Goal: Task Accomplishment & Management: Manage account settings

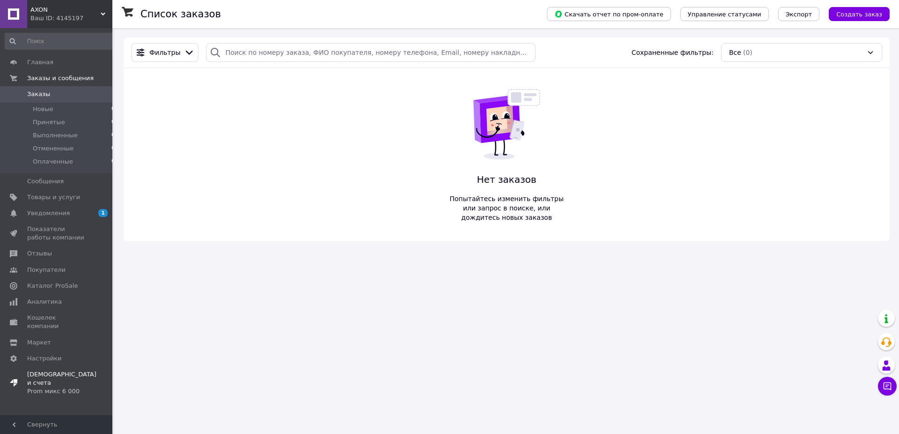
click at [73, 370] on span "Тарифы и счета Prom микс 6 000" at bounding box center [61, 383] width 69 height 26
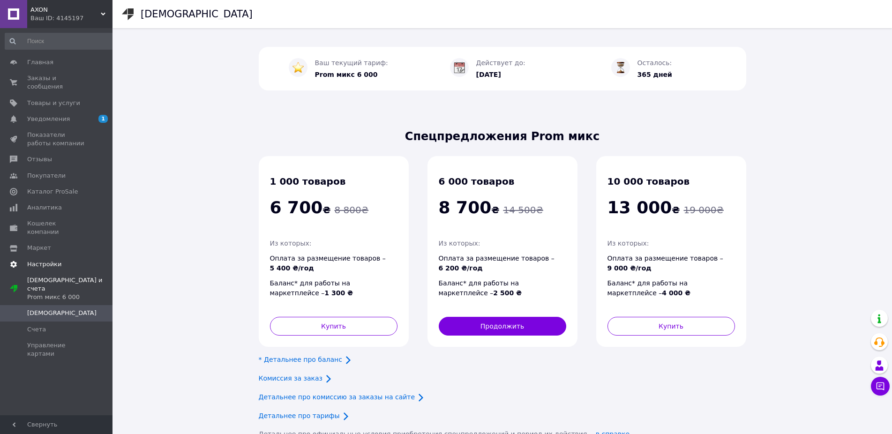
click at [67, 260] on span "Настройки" at bounding box center [56, 264] width 59 height 8
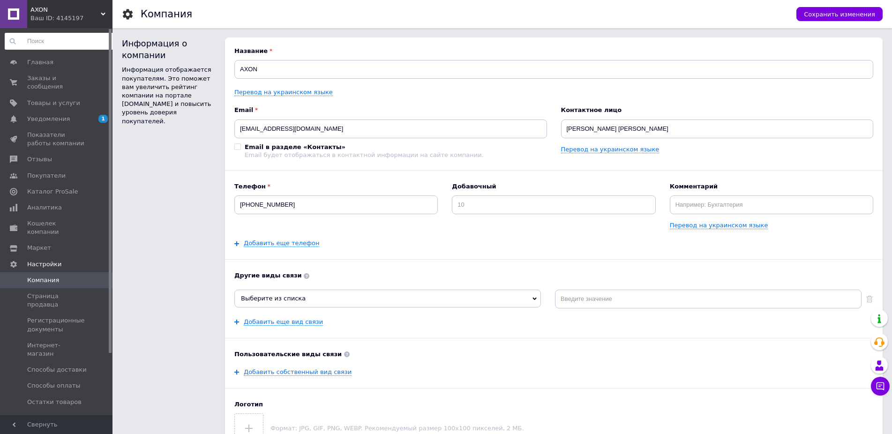
click at [64, 43] on input at bounding box center [60, 41] width 111 height 17
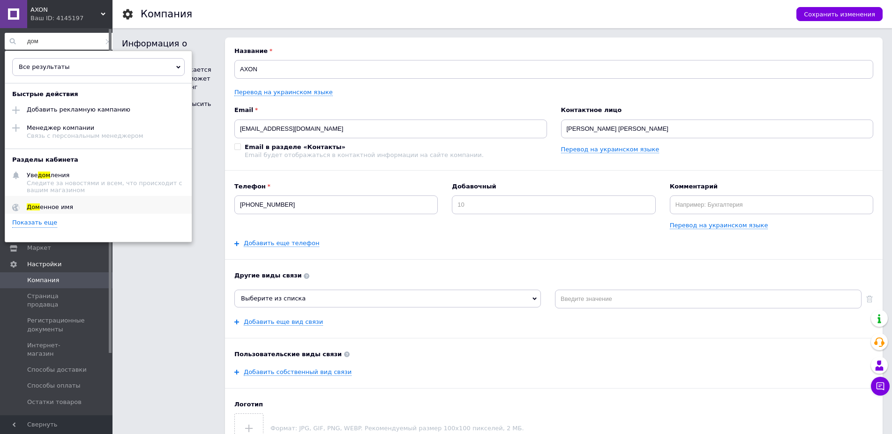
type input "дом"
click at [73, 208] on div "Дом енное имя" at bounding box center [50, 207] width 60 height 13
